Goal: Task Accomplishment & Management: Use online tool/utility

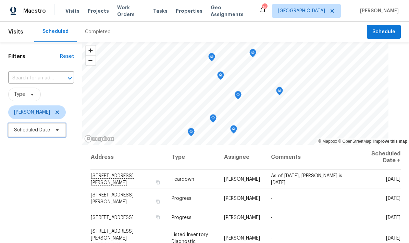
click at [57, 127] on span "Scheduled Date" at bounding box center [36, 130] width 57 height 14
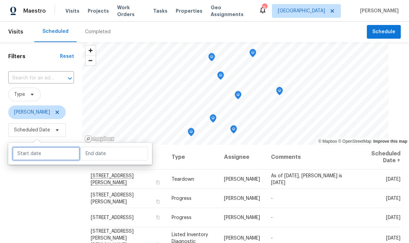
click at [37, 154] on input "text" at bounding box center [45, 154] width 67 height 14
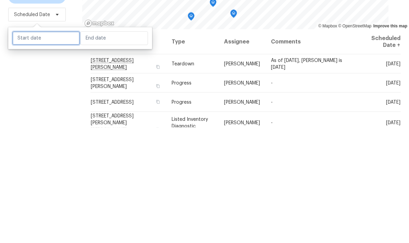
select select "8"
select select "2025"
select select "9"
select select "2025"
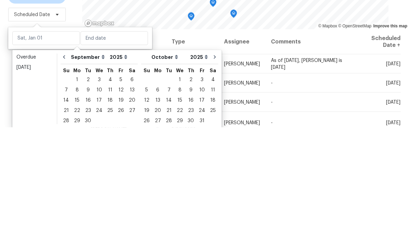
scroll to position [27, 0]
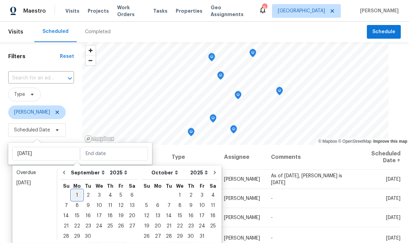
click at [79, 190] on div "1" at bounding box center [77, 195] width 11 height 10
type input "Mon, Sep 01"
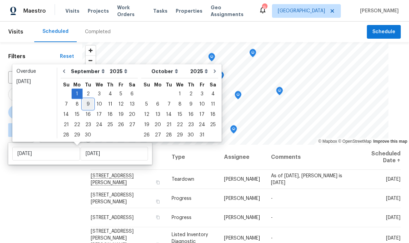
click at [88, 105] on div "9" at bounding box center [87, 104] width 11 height 10
type input "Tue, Sep 09"
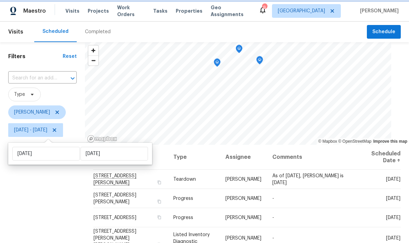
click at [59, 174] on div "Filters Reset ​ Type Jeffrey Lenz Mon, Sep 01 - Tue, Sep 09" at bounding box center [42, 190] width 85 height 297
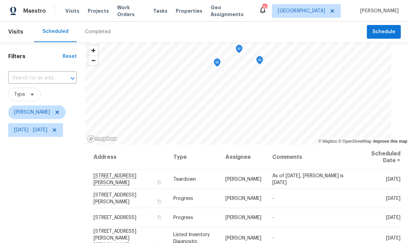
click at [73, 88] on span "Type" at bounding box center [42, 95] width 68 height 14
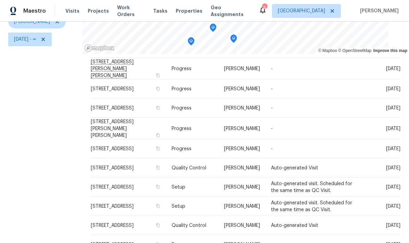
scroll to position [120, 0]
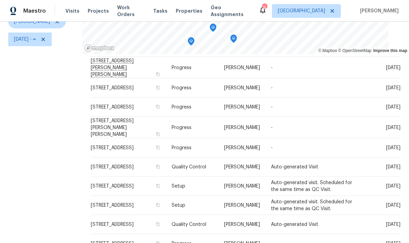
click at [42, 173] on div "Filters Reset ​ Type [PERSON_NAME][DATE] - ∞" at bounding box center [41, 99] width 82 height 297
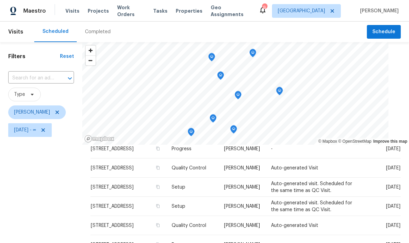
scroll to position [0, 0]
